Goal: Task Accomplishment & Management: Manage account settings

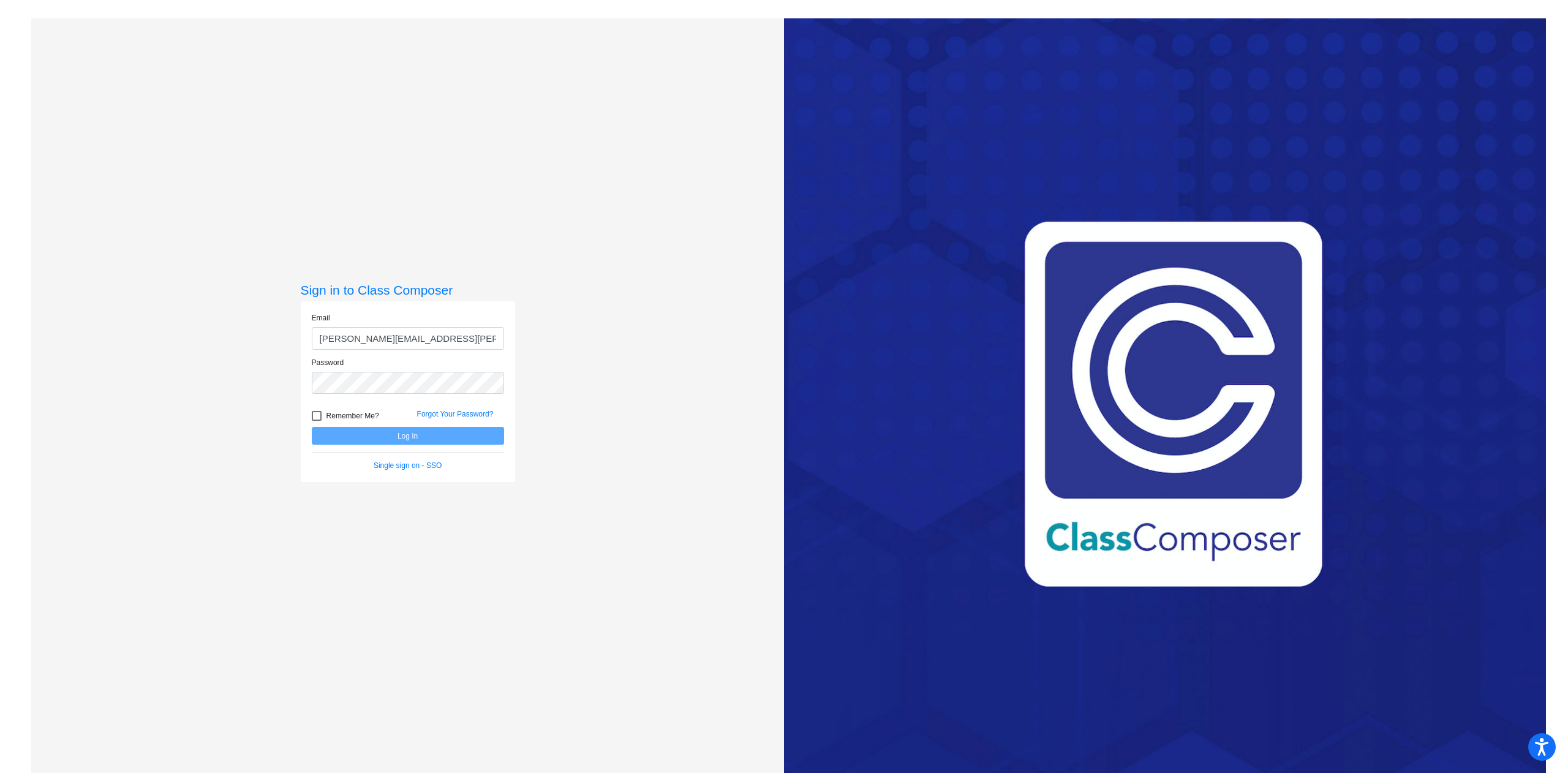
type input "[PERSON_NAME][EMAIL_ADDRESS][PERSON_NAME][DOMAIN_NAME]"
click at [312, 427] on button "Log In" at bounding box center [408, 435] width 192 height 18
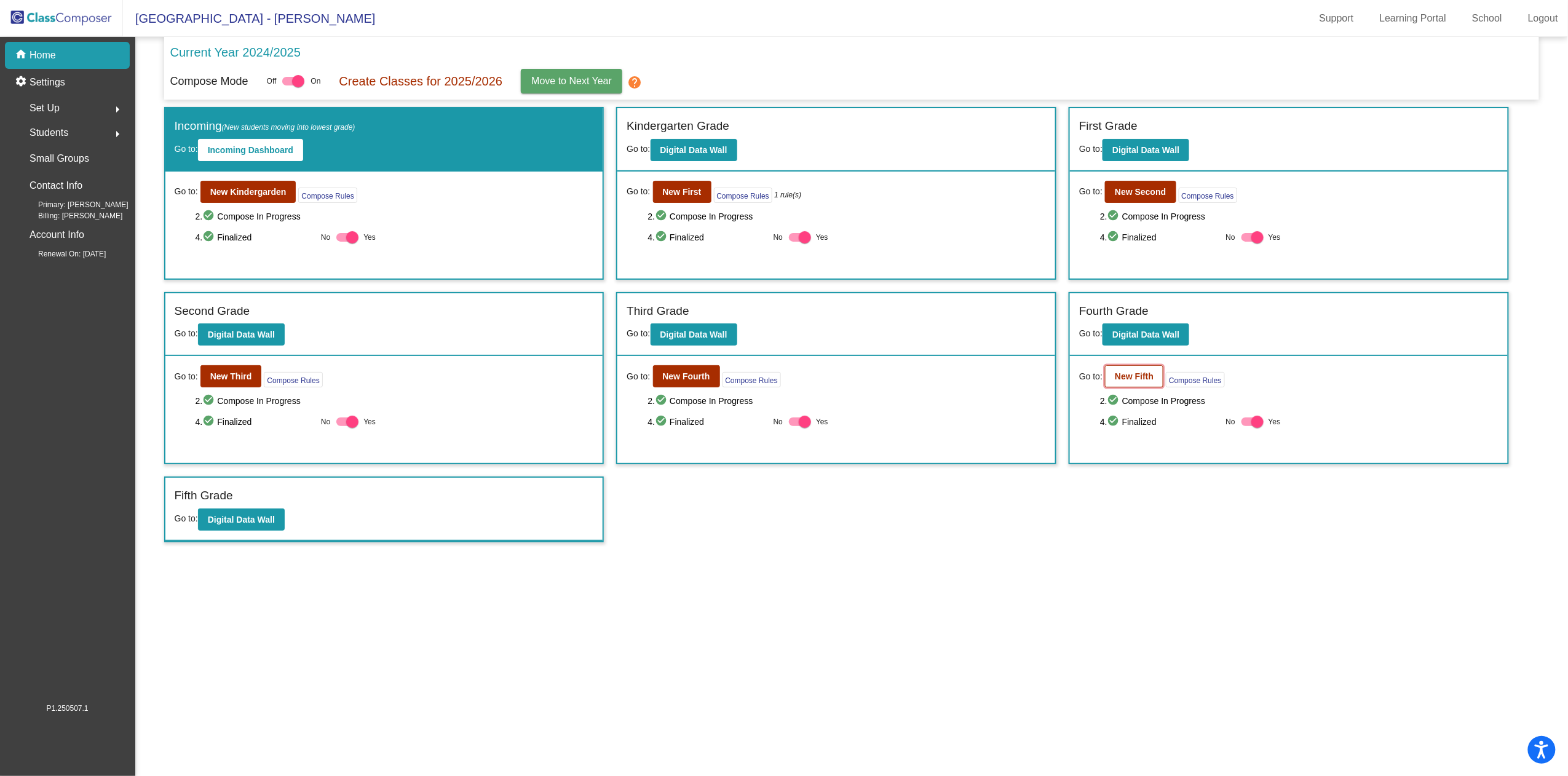
click at [1115, 366] on button "New Fifth" at bounding box center [1134, 377] width 58 height 22
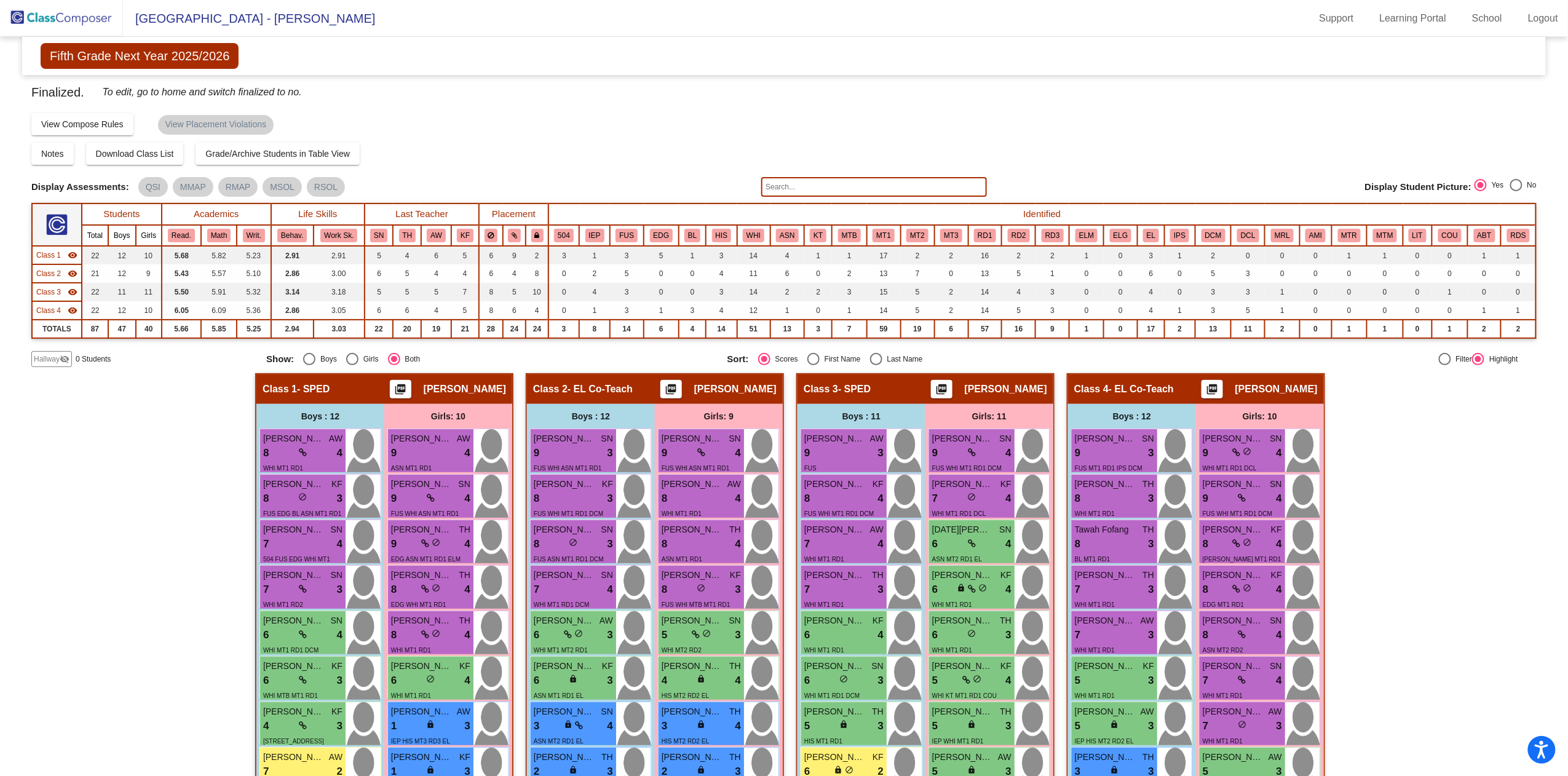
click at [79, 21] on img at bounding box center [61, 18] width 123 height 36
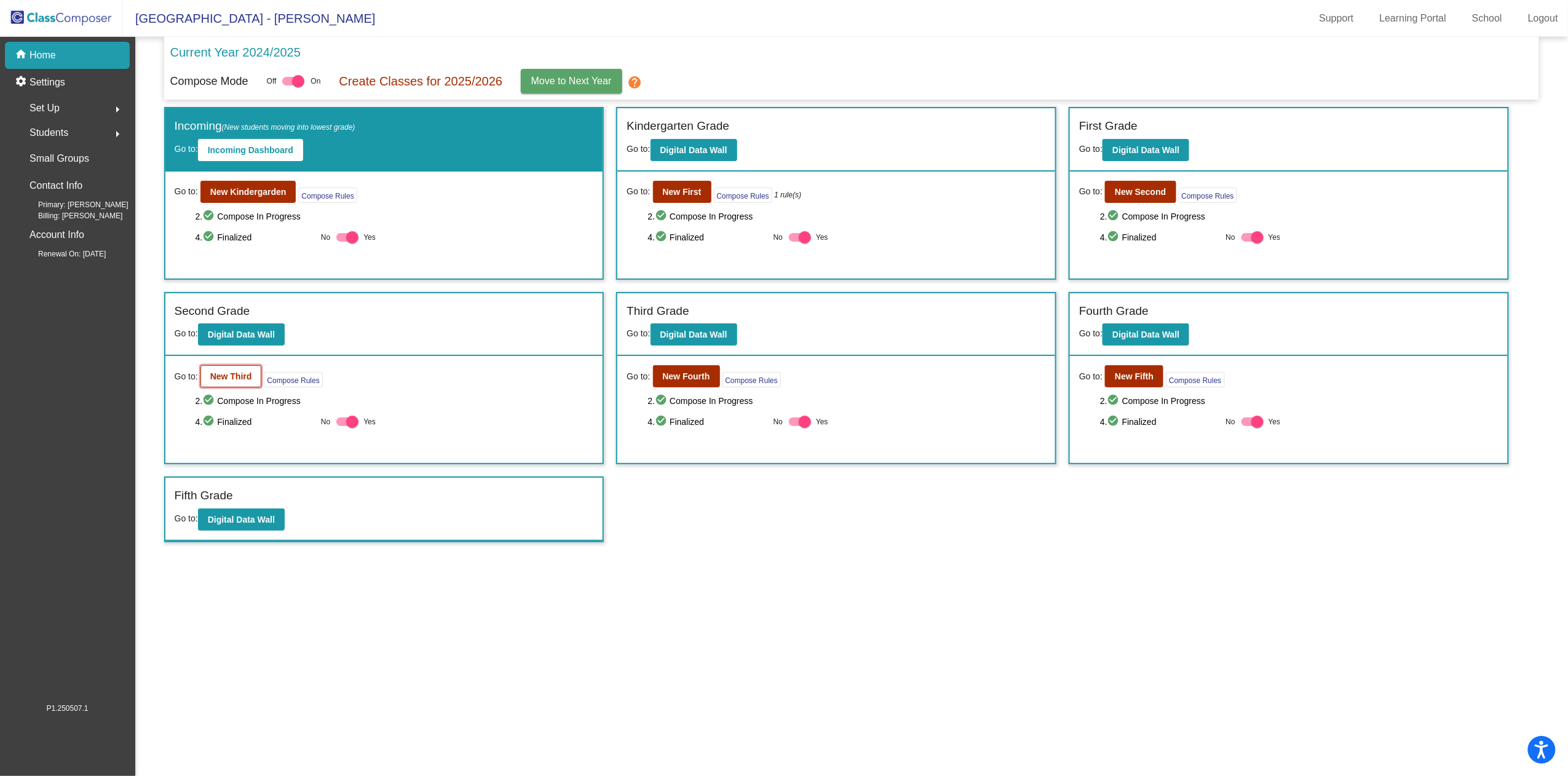
click at [239, 369] on button "New Third" at bounding box center [231, 377] width 62 height 22
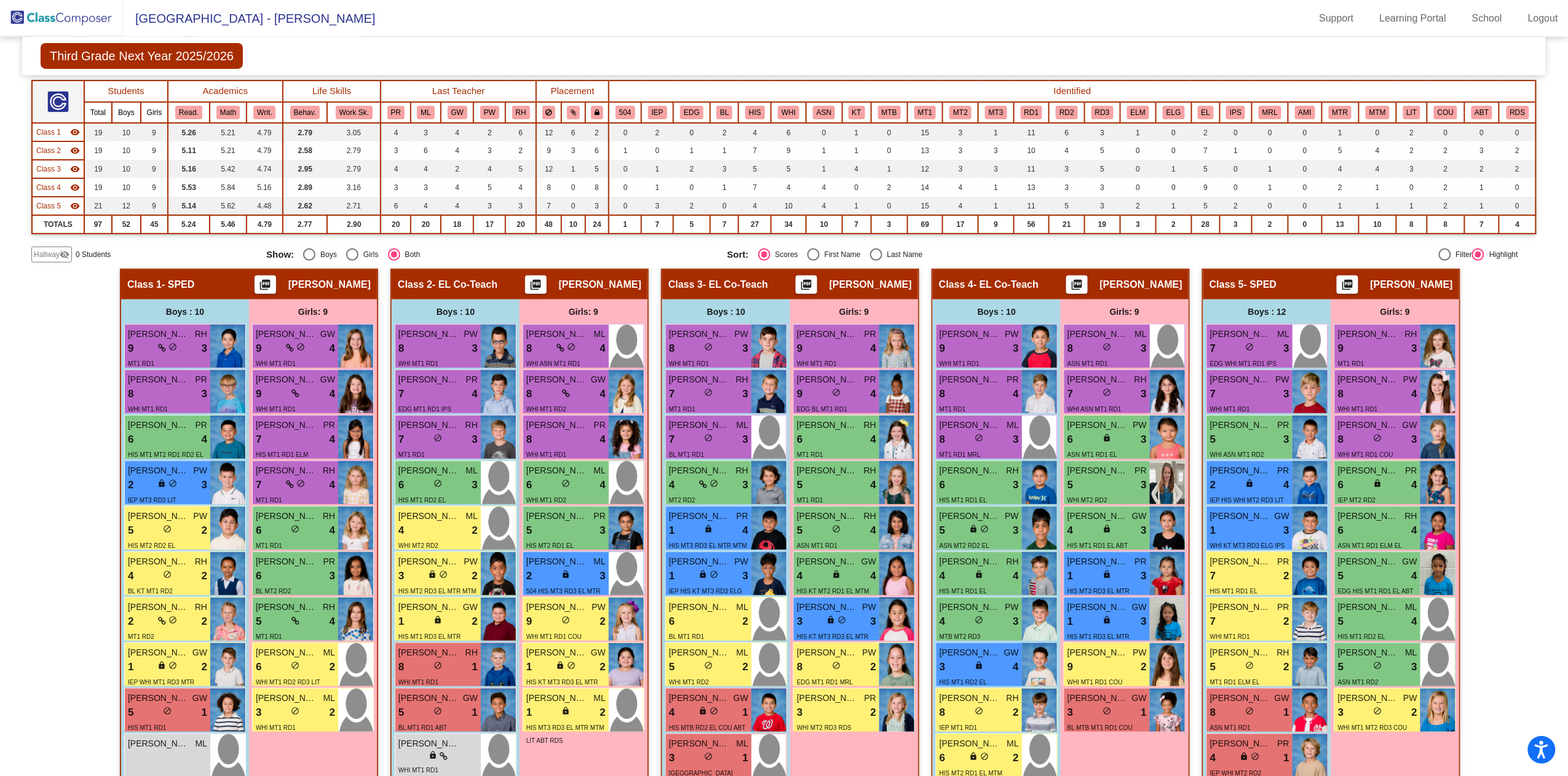
scroll to position [234, 0]
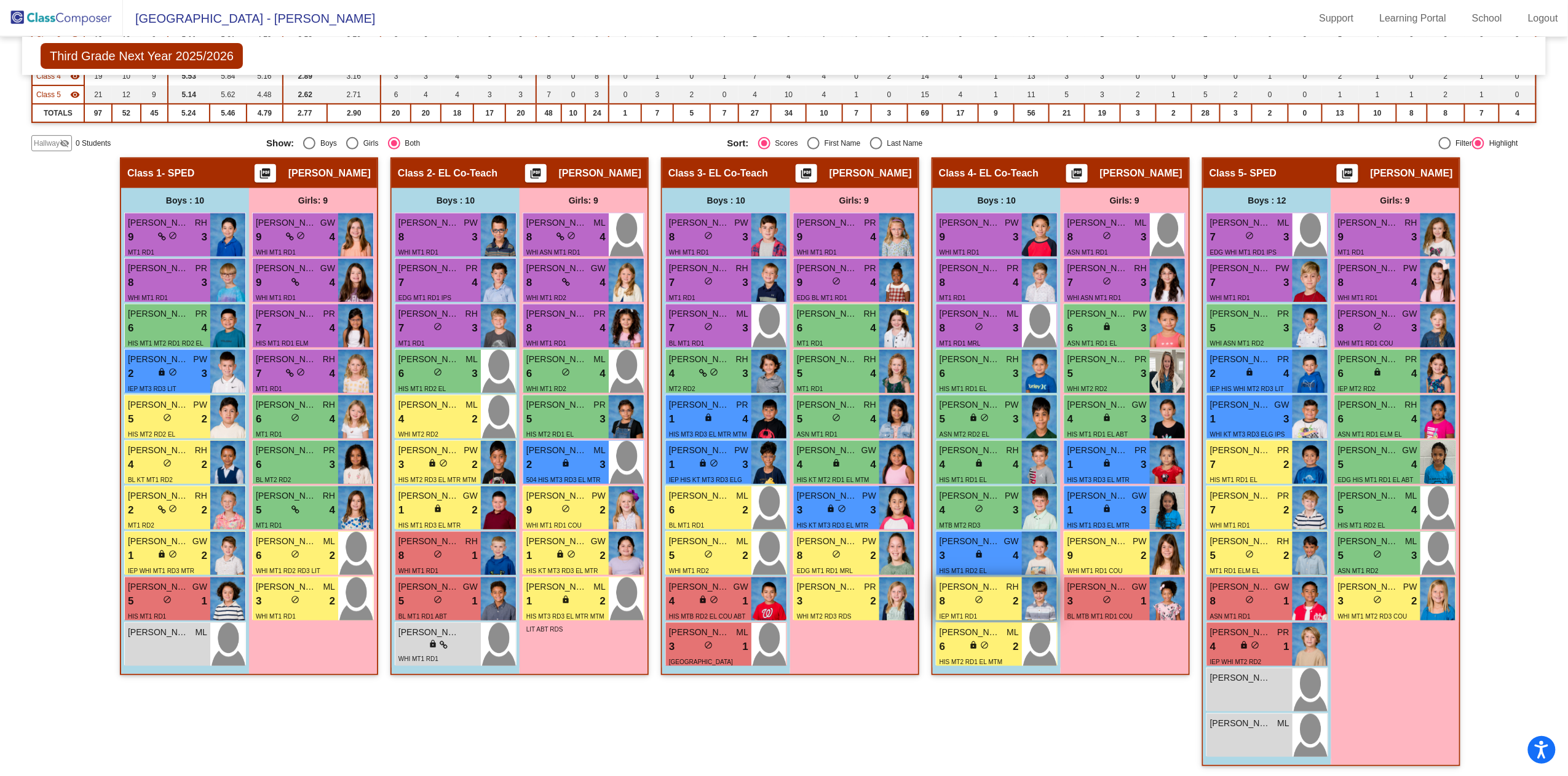
click at [949, 605] on div "8 lock do_not_disturb_alt 2" at bounding box center [979, 601] width 80 height 16
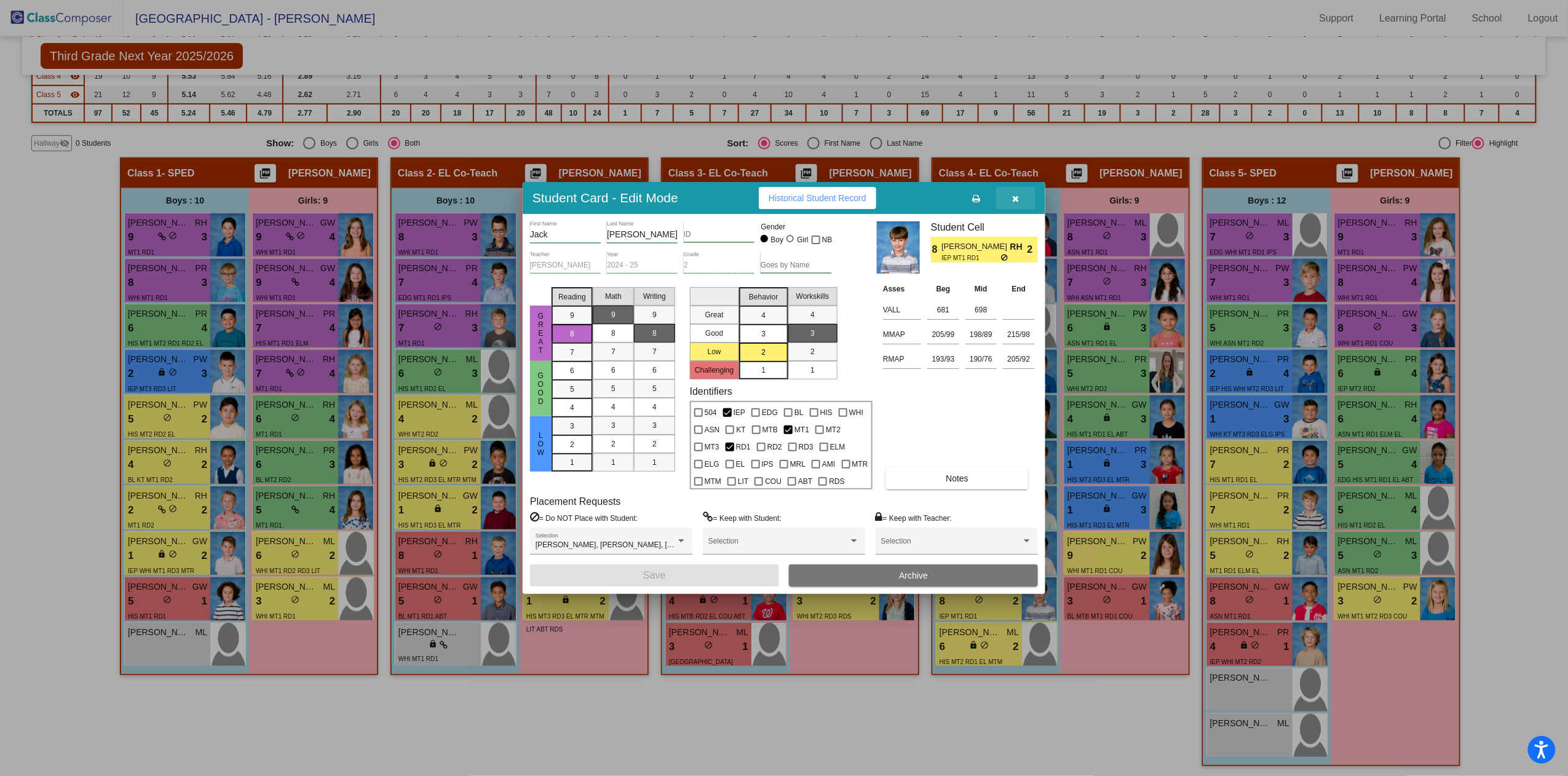
click at [1011, 204] on button "button" at bounding box center [1015, 198] width 40 height 22
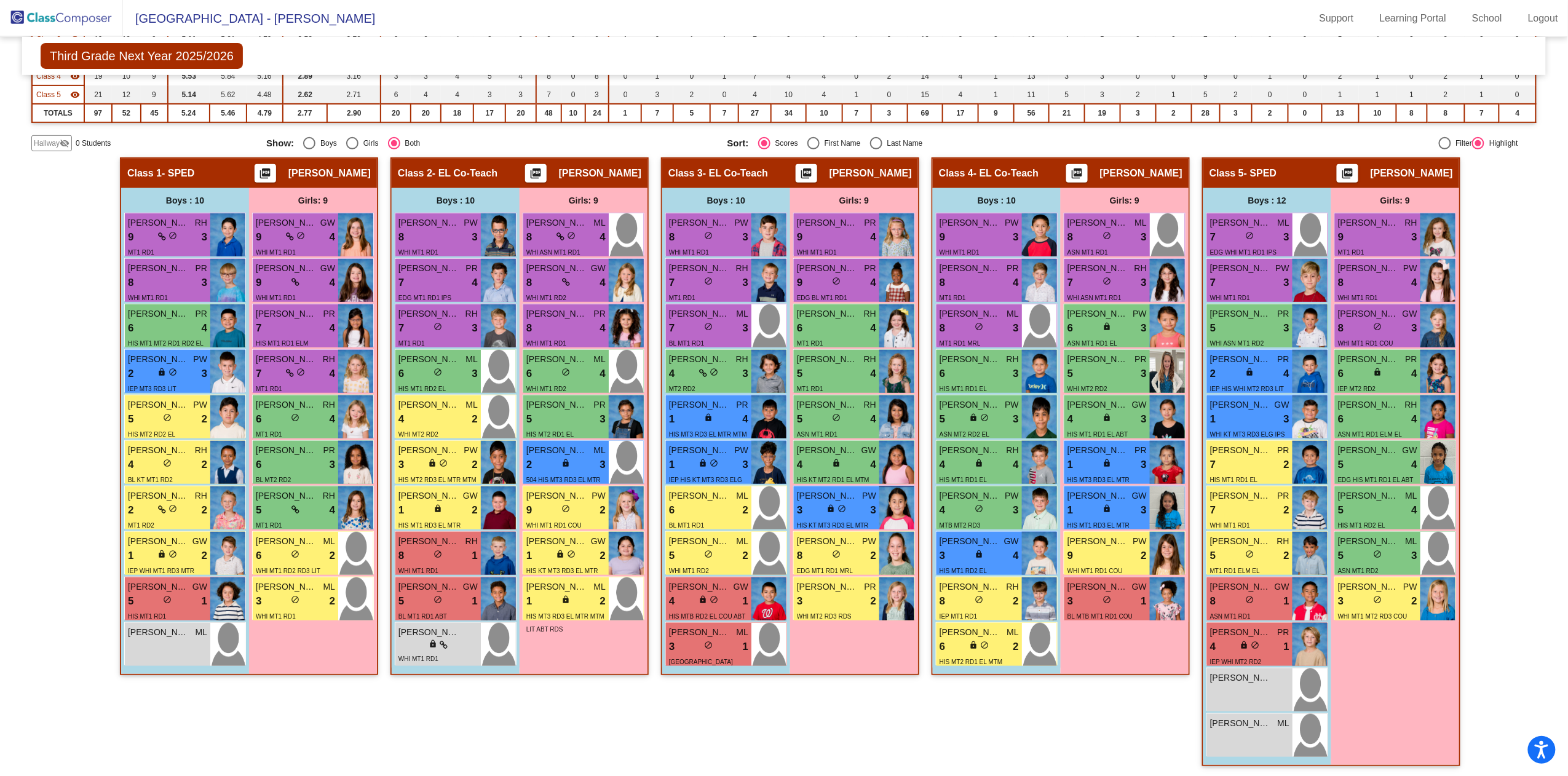
scroll to position [0, 0]
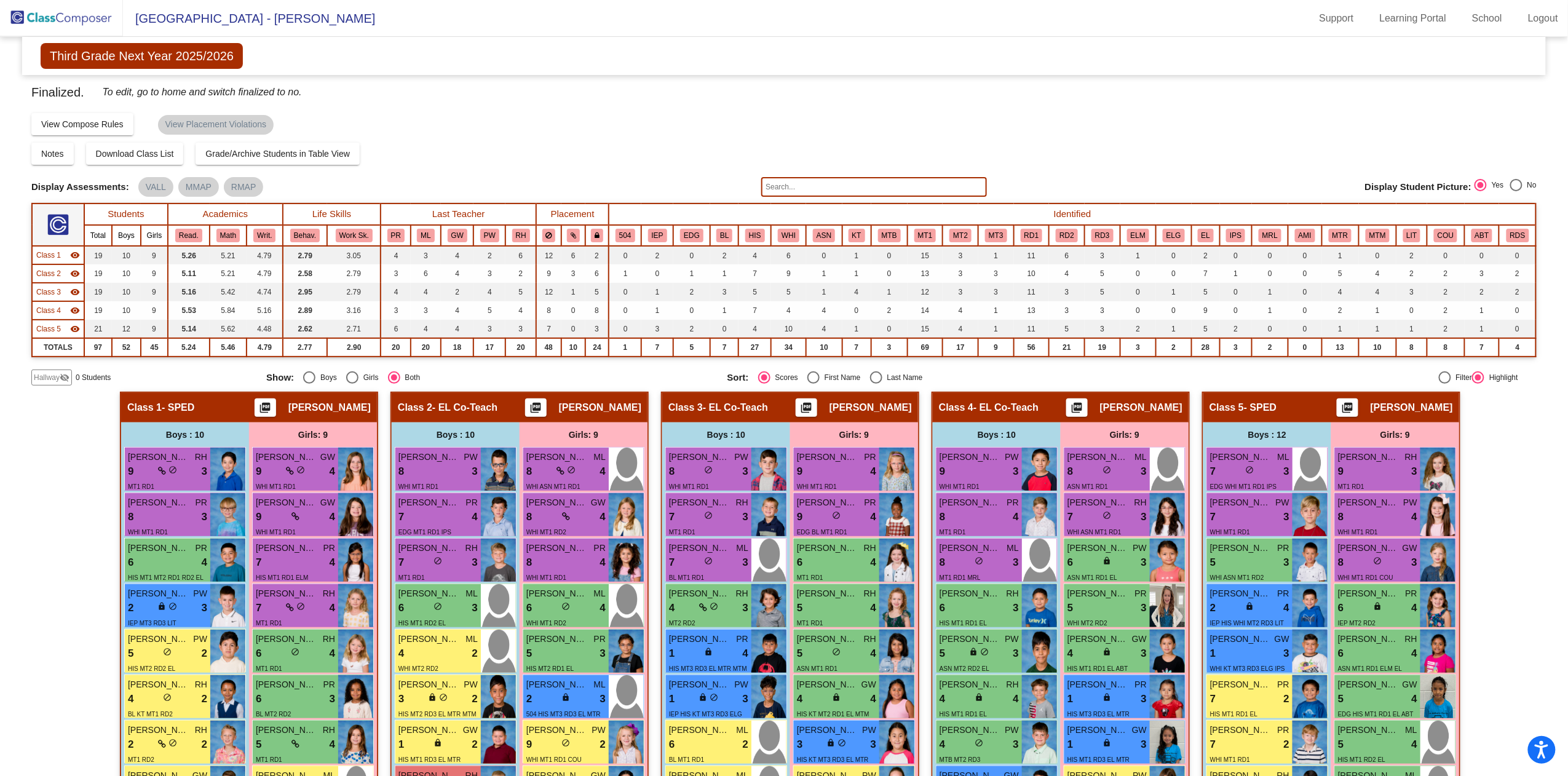
click at [69, 16] on img at bounding box center [61, 18] width 123 height 36
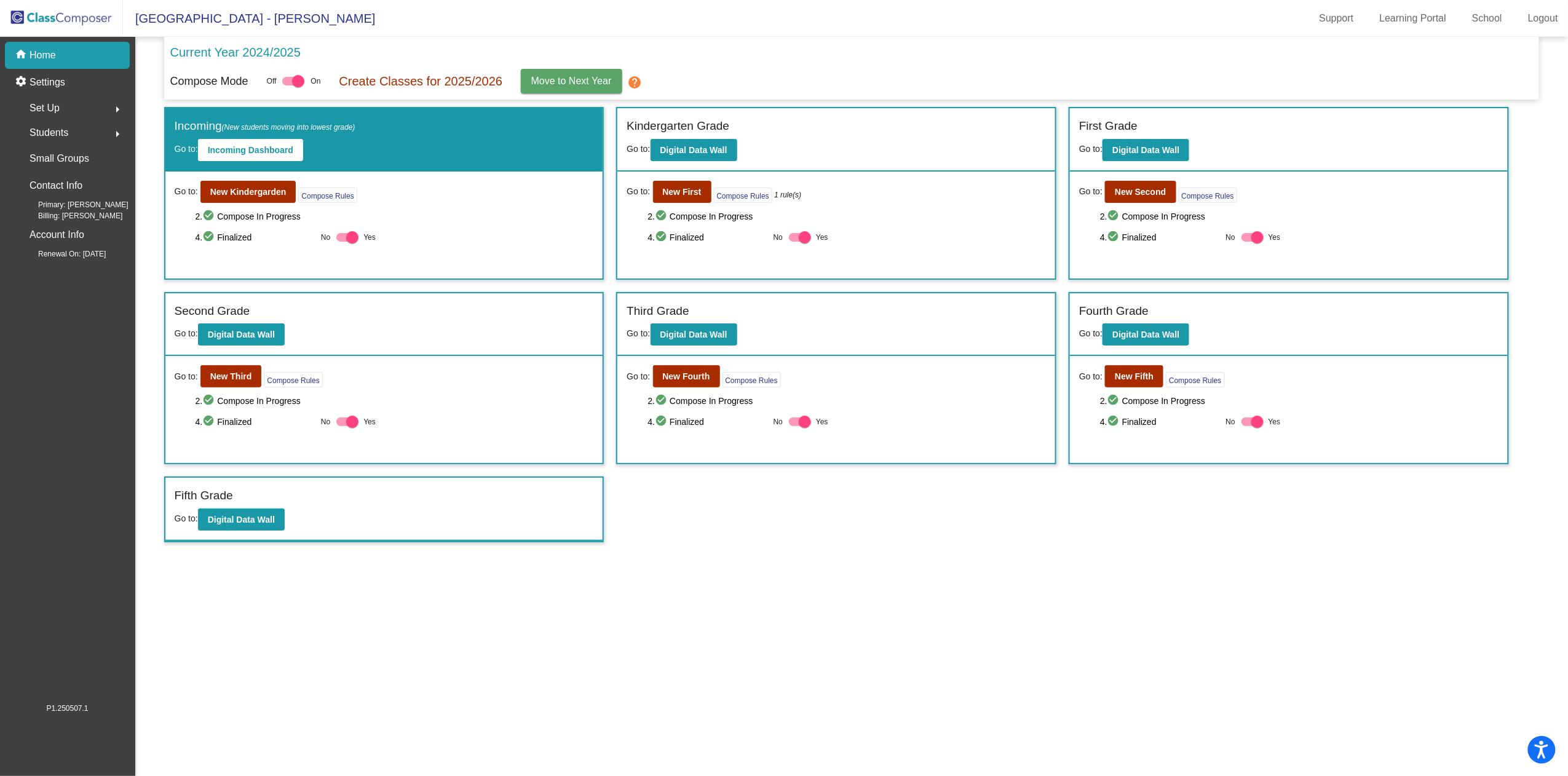
click at [638, 76] on mat-icon "help" at bounding box center [634, 82] width 14 height 14
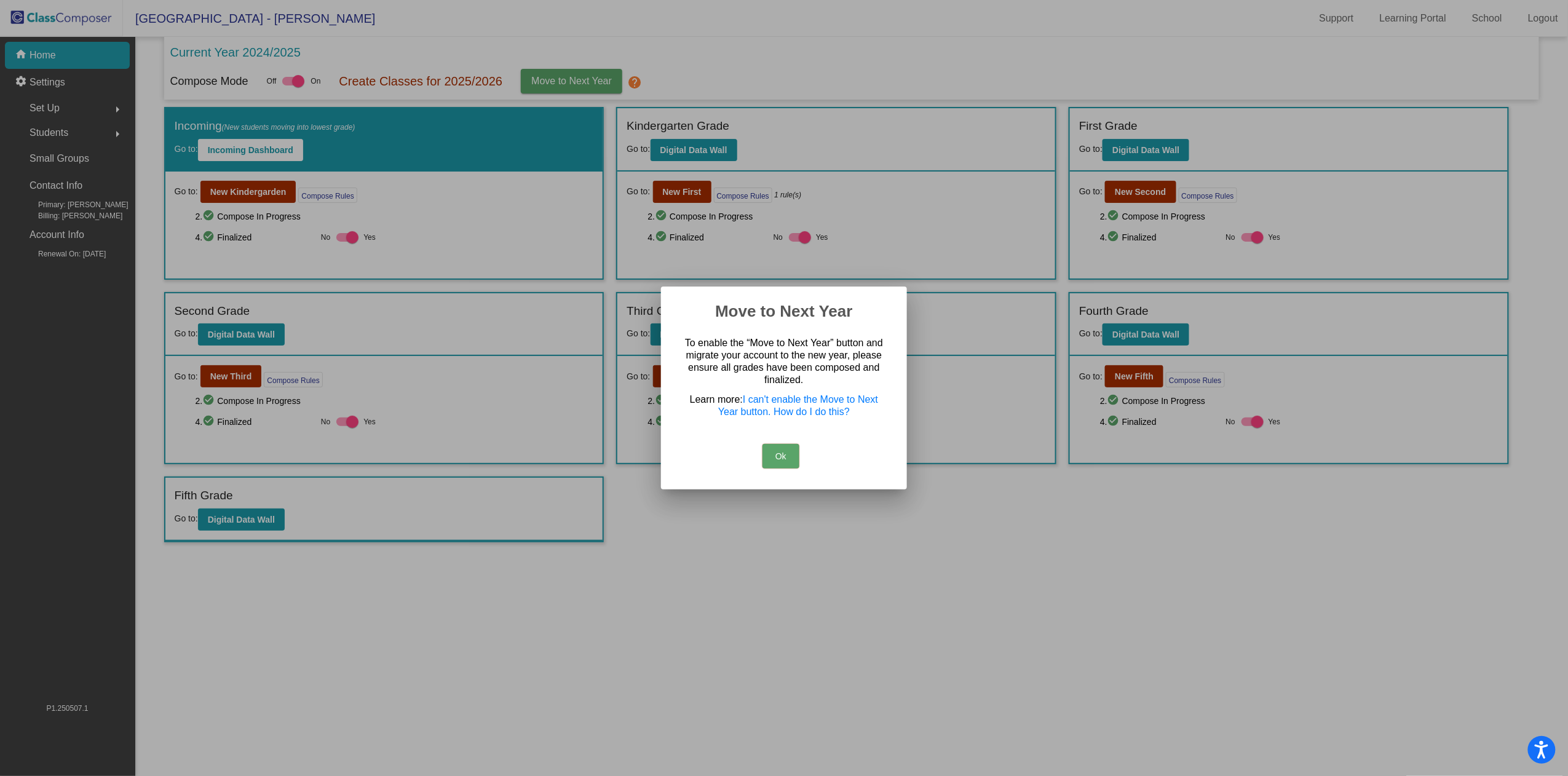
click at [784, 460] on button "Ok" at bounding box center [781, 456] width 37 height 25
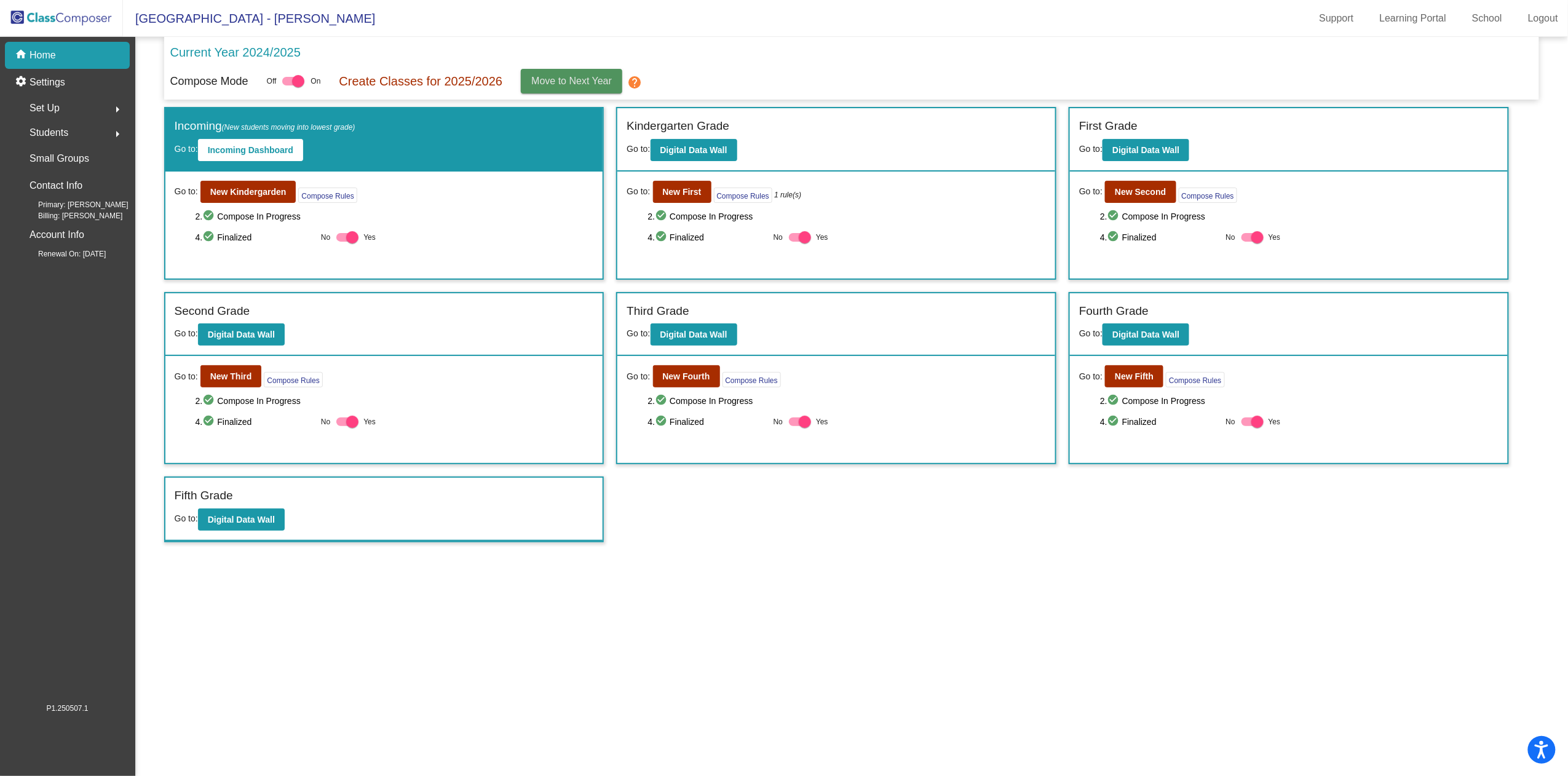
click at [602, 79] on span "Move to Next Year" at bounding box center [571, 80] width 80 height 10
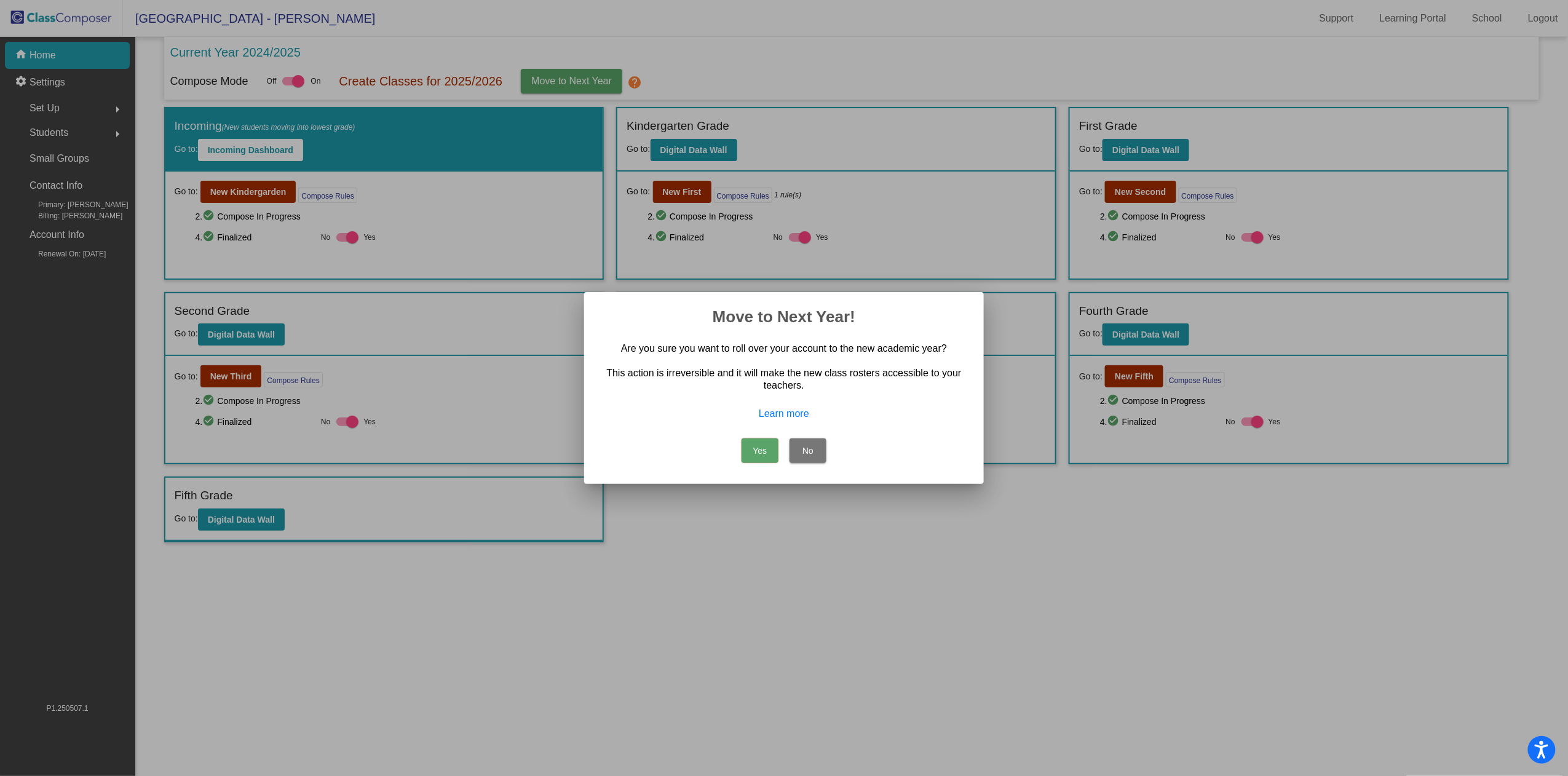
click at [767, 447] on button "Yes" at bounding box center [760, 450] width 37 height 25
